Goal: Task Accomplishment & Management: Complete application form

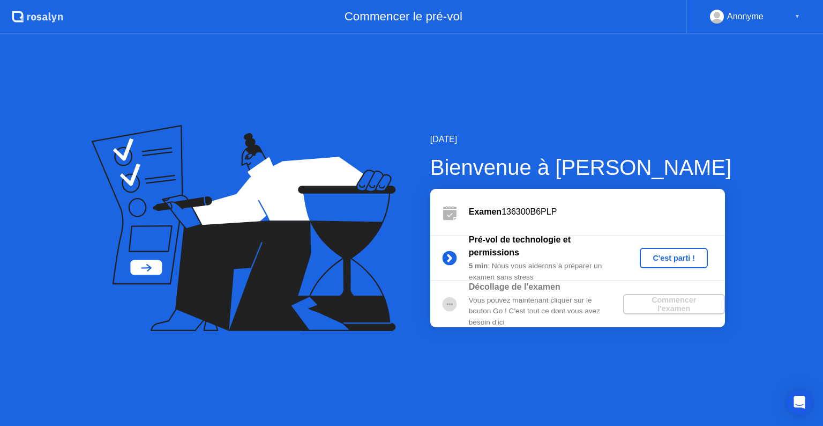
click at [655, 258] on div "C'est parti !" at bounding box center [673, 258] width 59 height 9
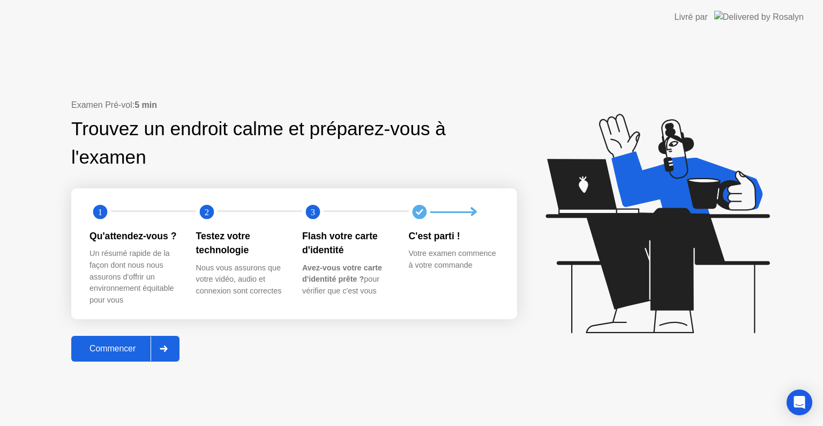
click at [101, 357] on button "Commencer" at bounding box center [125, 349] width 108 height 26
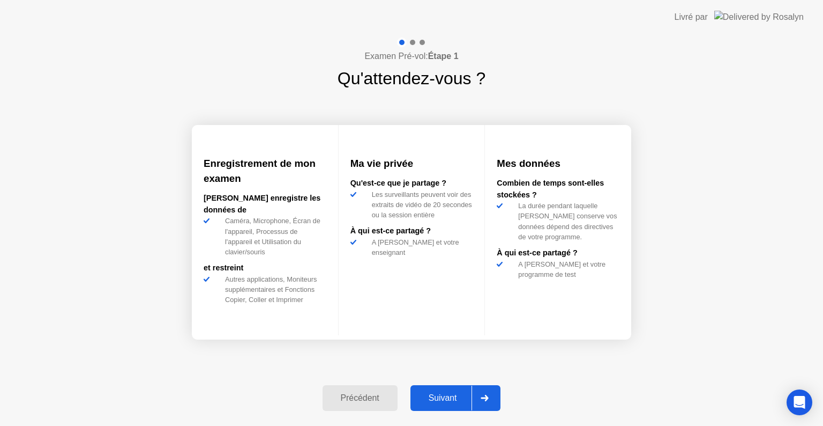
click at [435, 394] on div "Suivant" at bounding box center [443, 398] width 58 height 10
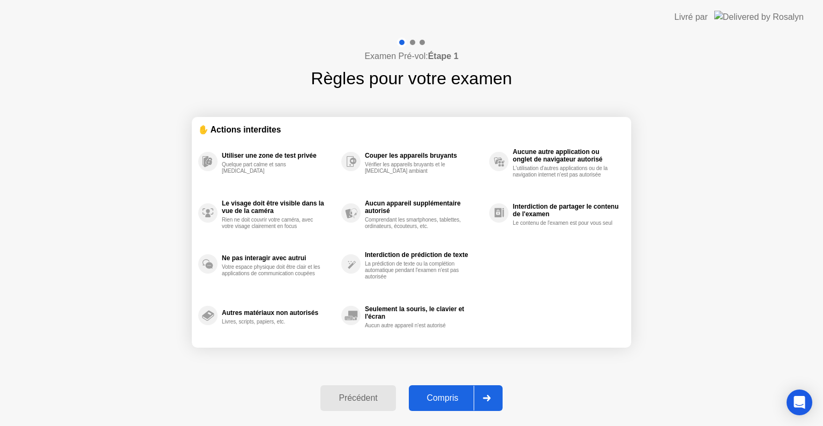
click at [455, 401] on div "Compris" at bounding box center [443, 398] width 62 height 10
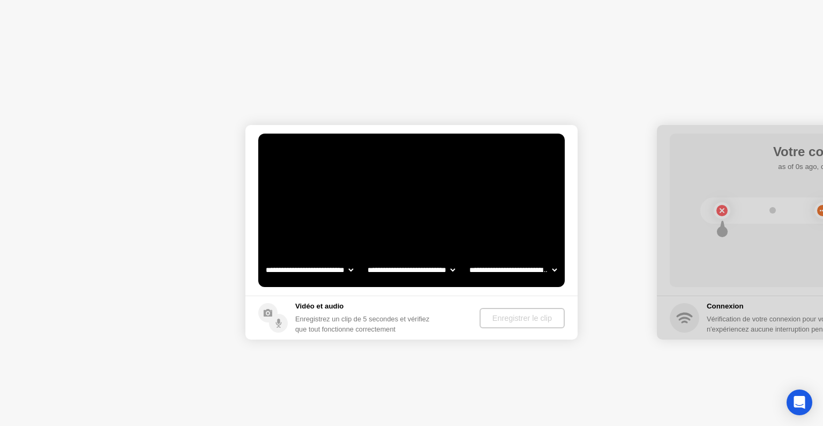
select select "**********"
select select "*******"
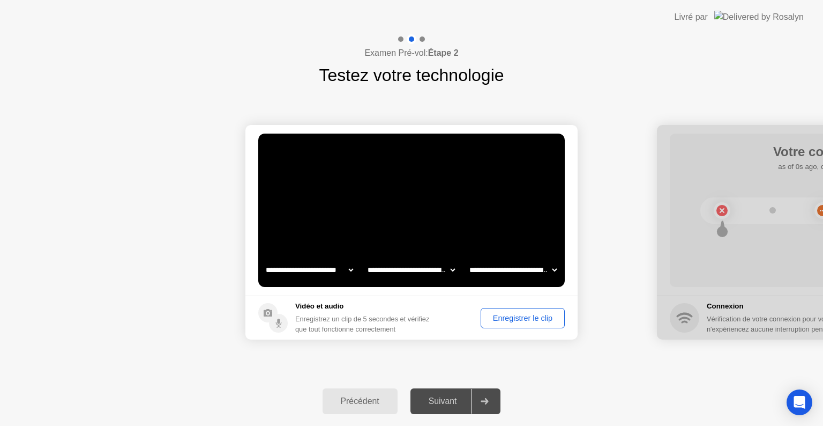
click at [440, 400] on div "Suivant" at bounding box center [443, 401] width 58 height 10
click at [488, 405] on div at bounding box center [485, 401] width 26 height 25
click at [508, 316] on div "Enregistrer le clip" at bounding box center [523, 318] width 77 height 9
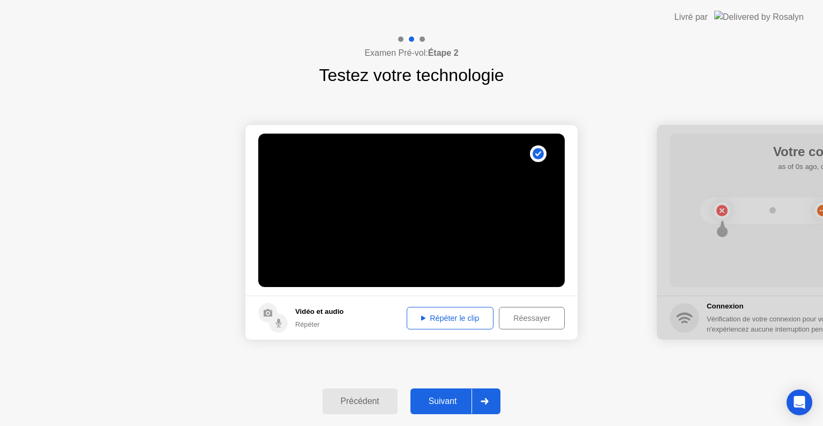
click at [451, 322] on div "Répéter le clip" at bounding box center [450, 318] width 79 height 9
click at [448, 401] on div "Suivant" at bounding box center [443, 401] width 58 height 10
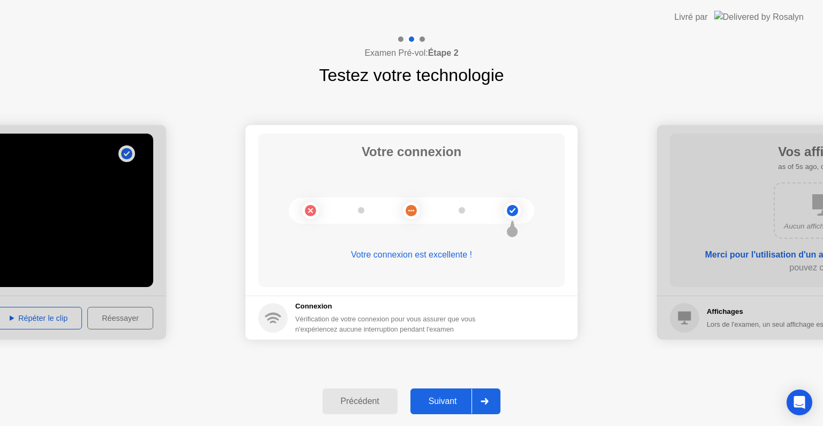
click at [440, 402] on div "Suivant" at bounding box center [443, 401] width 58 height 10
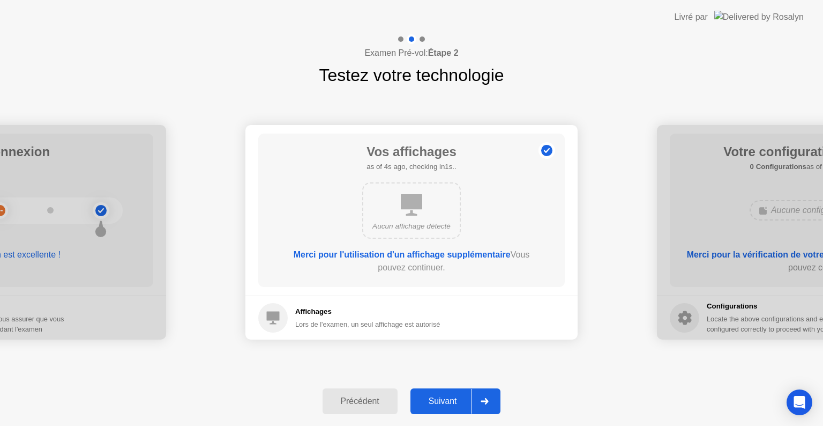
click at [431, 397] on div "Suivant" at bounding box center [443, 401] width 58 height 10
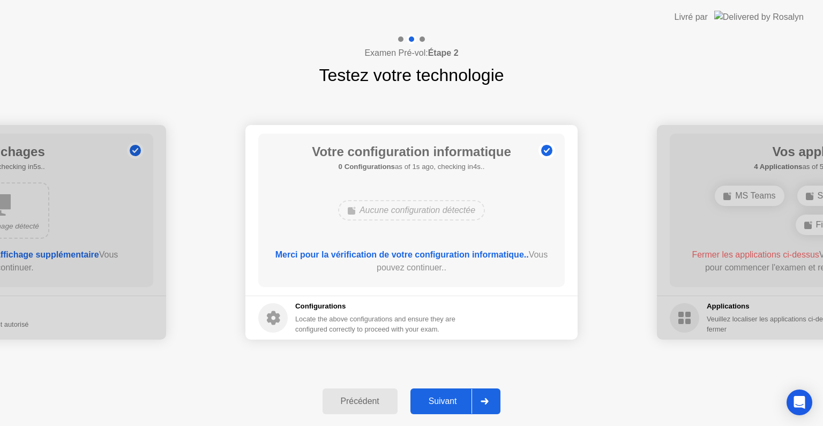
click at [431, 409] on button "Suivant" at bounding box center [456, 401] width 91 height 26
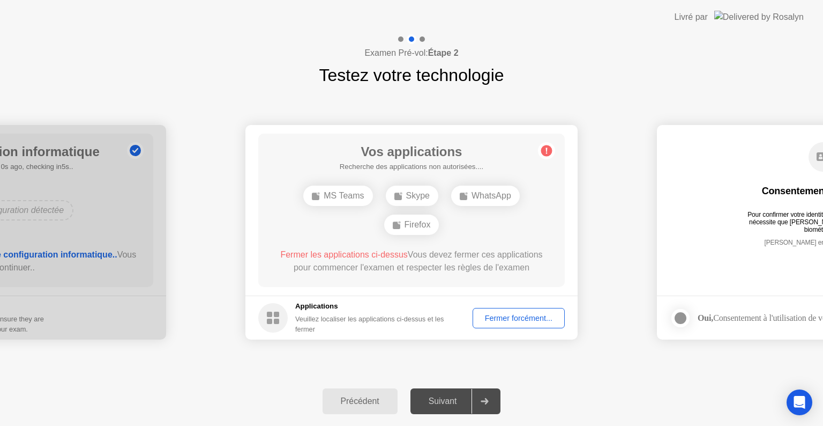
click at [353, 410] on button "Précédent" at bounding box center [360, 401] width 75 height 26
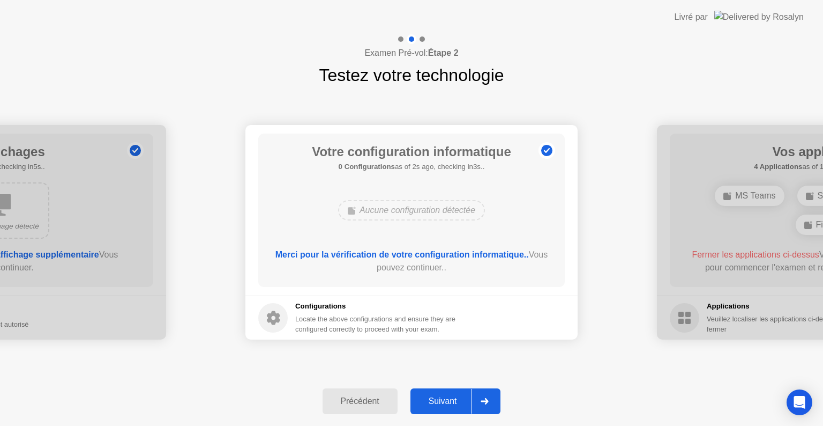
click at [455, 403] on div "Suivant" at bounding box center [443, 401] width 58 height 10
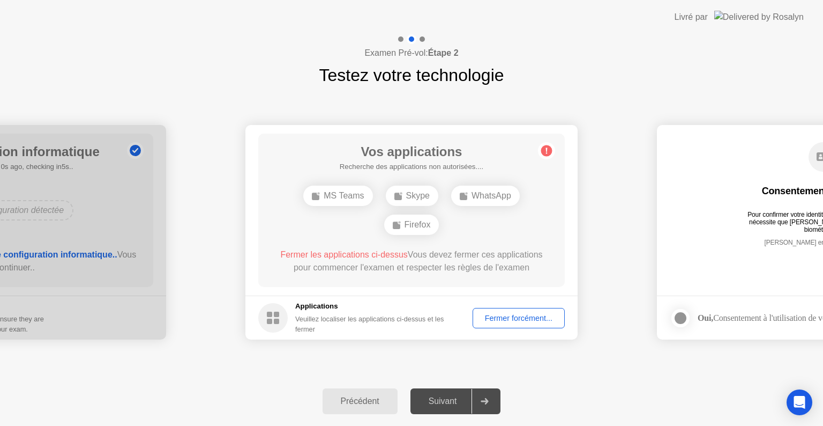
click at [490, 317] on div "Fermer forcément..." at bounding box center [519, 318] width 85 height 9
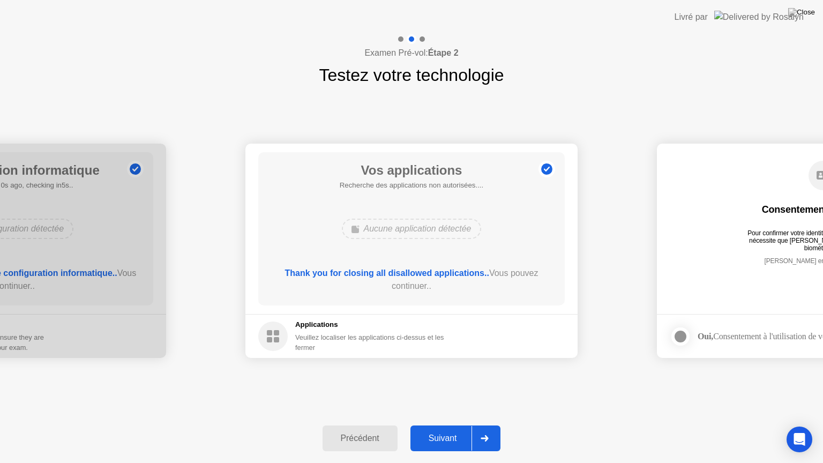
click at [440, 425] on div "Suivant" at bounding box center [443, 439] width 58 height 10
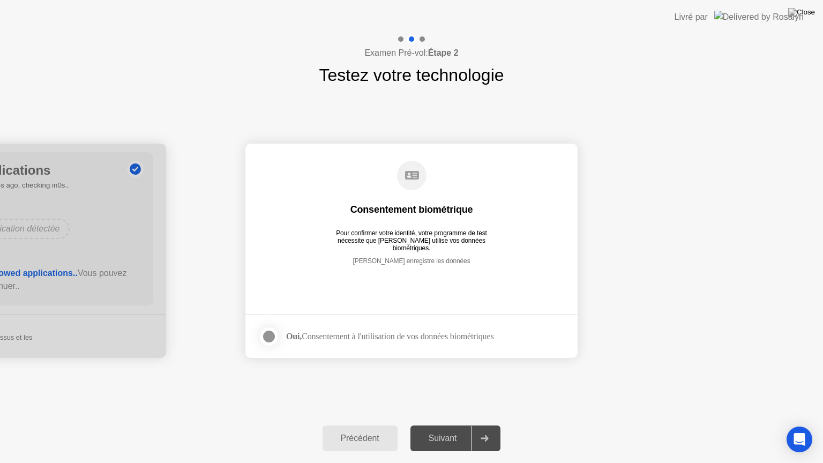
click at [266, 337] on div at bounding box center [269, 336] width 13 height 13
click at [437, 425] on div "Suivant" at bounding box center [443, 439] width 58 height 10
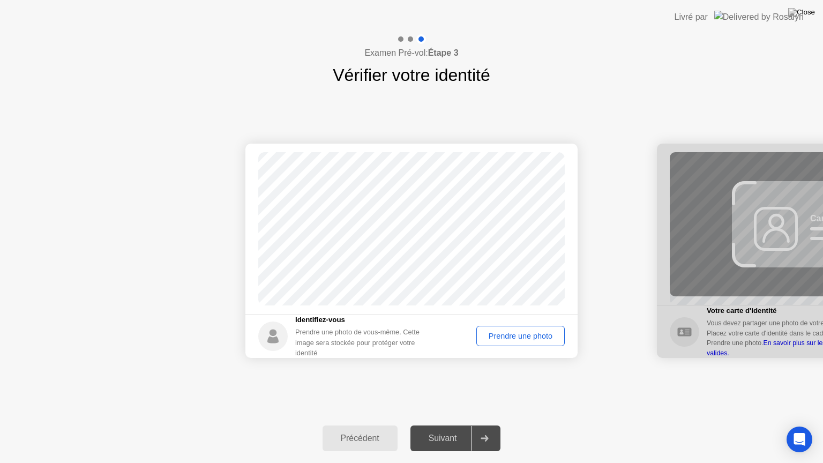
click at [511, 333] on div "Prendre une photo" at bounding box center [520, 336] width 81 height 9
click at [432, 425] on div "Suivant" at bounding box center [443, 439] width 58 height 10
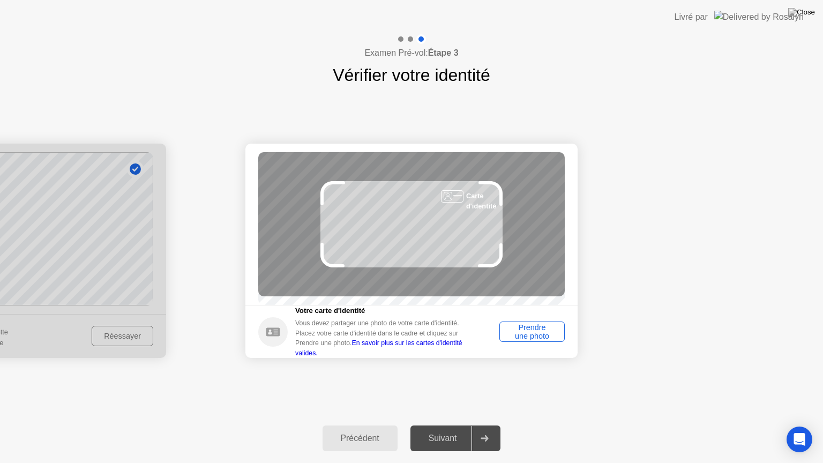
click at [525, 340] on div "Prendre une photo" at bounding box center [532, 331] width 58 height 17
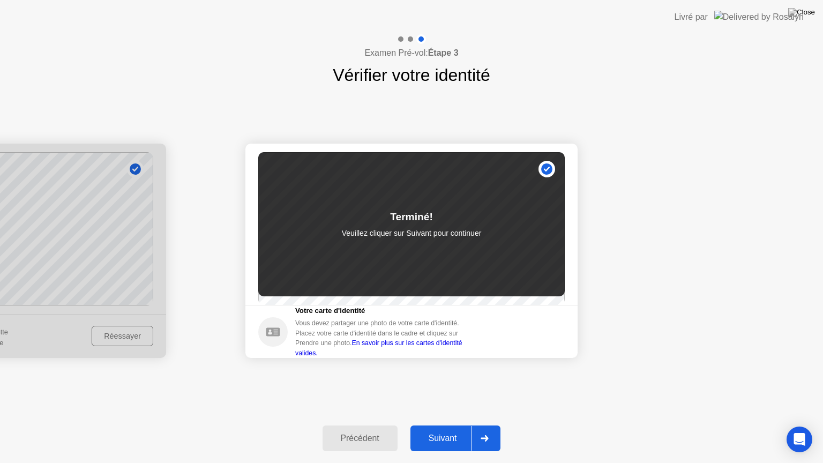
click at [455, 425] on div "Suivant" at bounding box center [443, 439] width 58 height 10
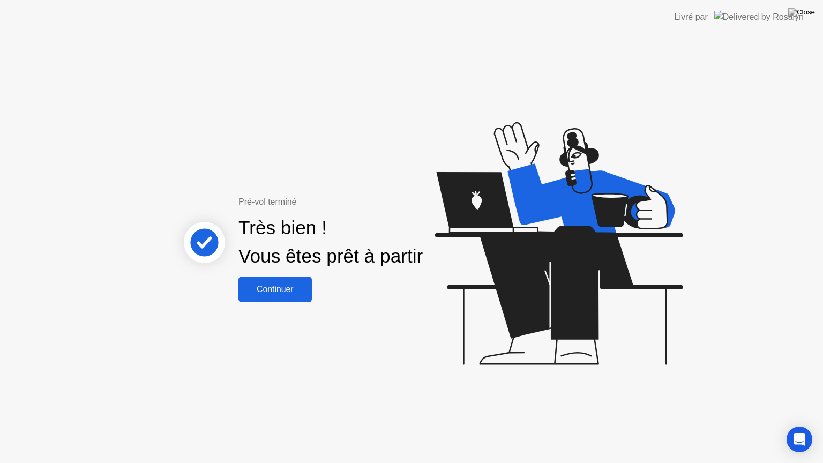
click at [270, 286] on div "Continuer" at bounding box center [275, 290] width 67 height 10
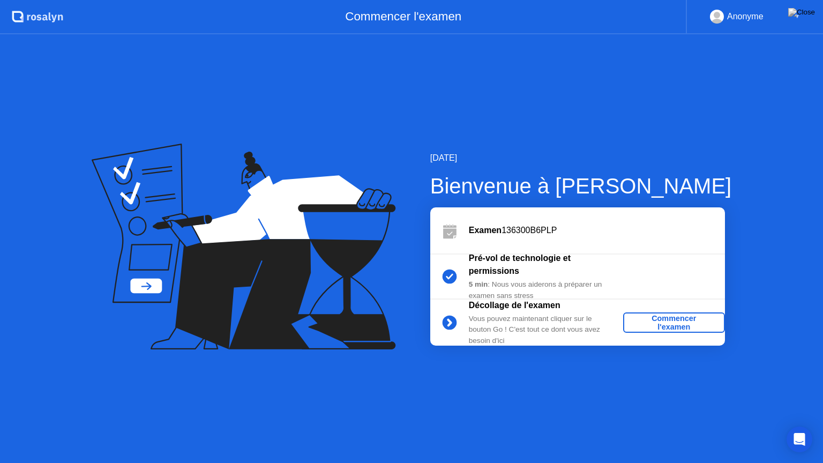
click at [654, 324] on div "Commencer l'examen" at bounding box center [674, 322] width 93 height 17
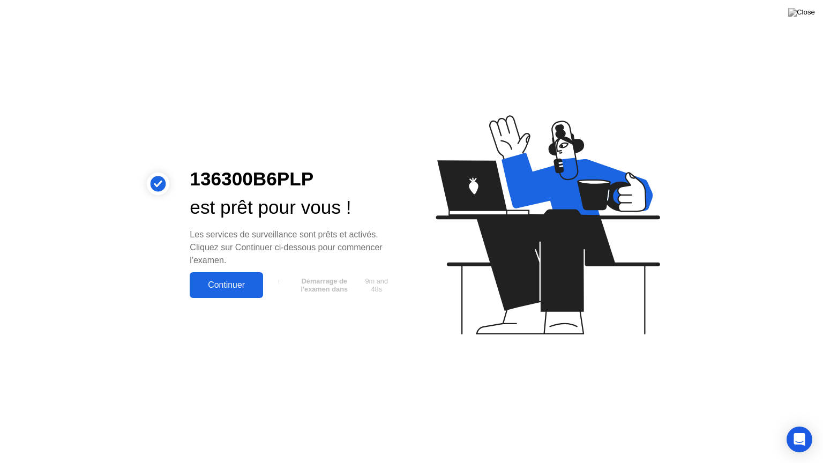
click at [221, 293] on button "Continuer" at bounding box center [226, 285] width 73 height 26
